Goal: Task Accomplishment & Management: Manage account settings

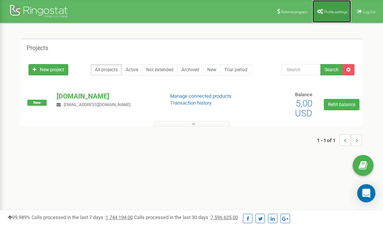
click at [336, 13] on span "Profile settings" at bounding box center [335, 12] width 23 height 4
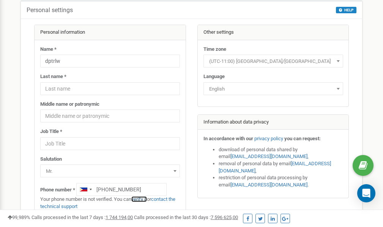
click at [142, 200] on link "verify it" at bounding box center [139, 200] width 16 height 6
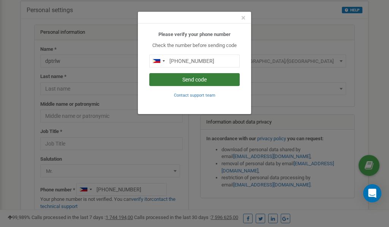
click at [192, 80] on button "Send code" at bounding box center [194, 79] width 90 height 13
